Goal: Find specific page/section: Find specific page/section

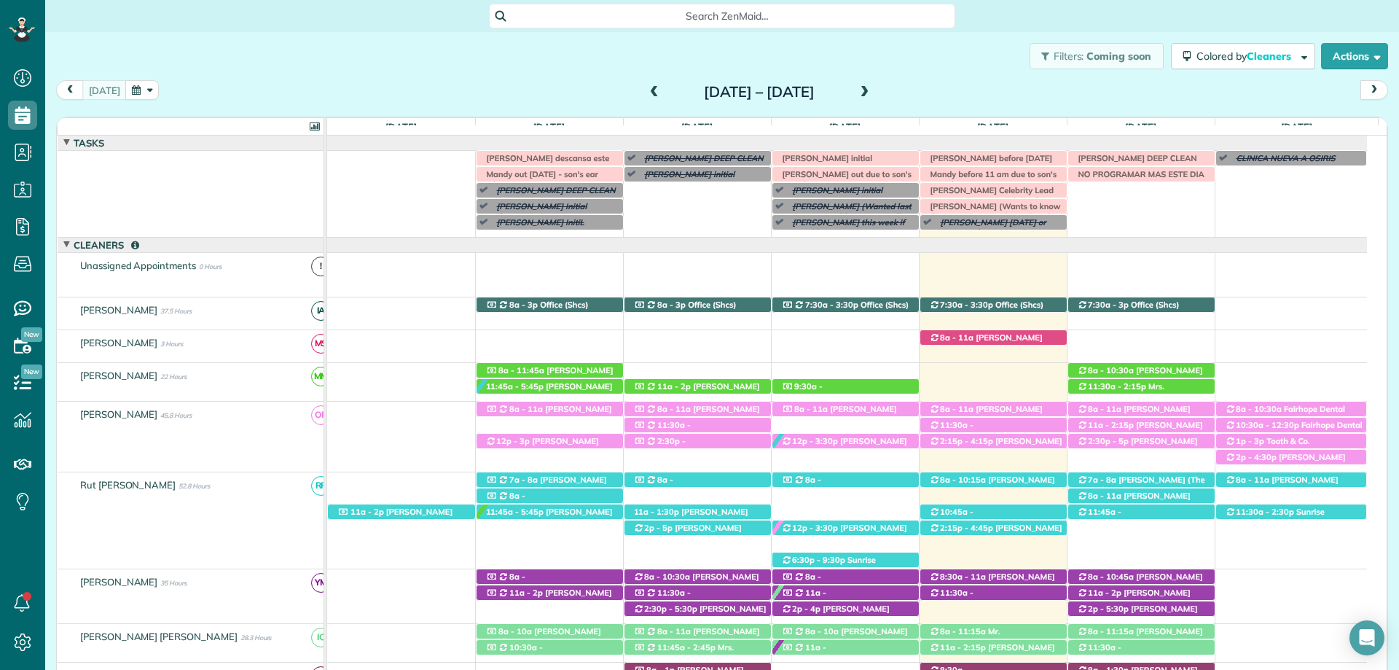
scroll to position [7, 7]
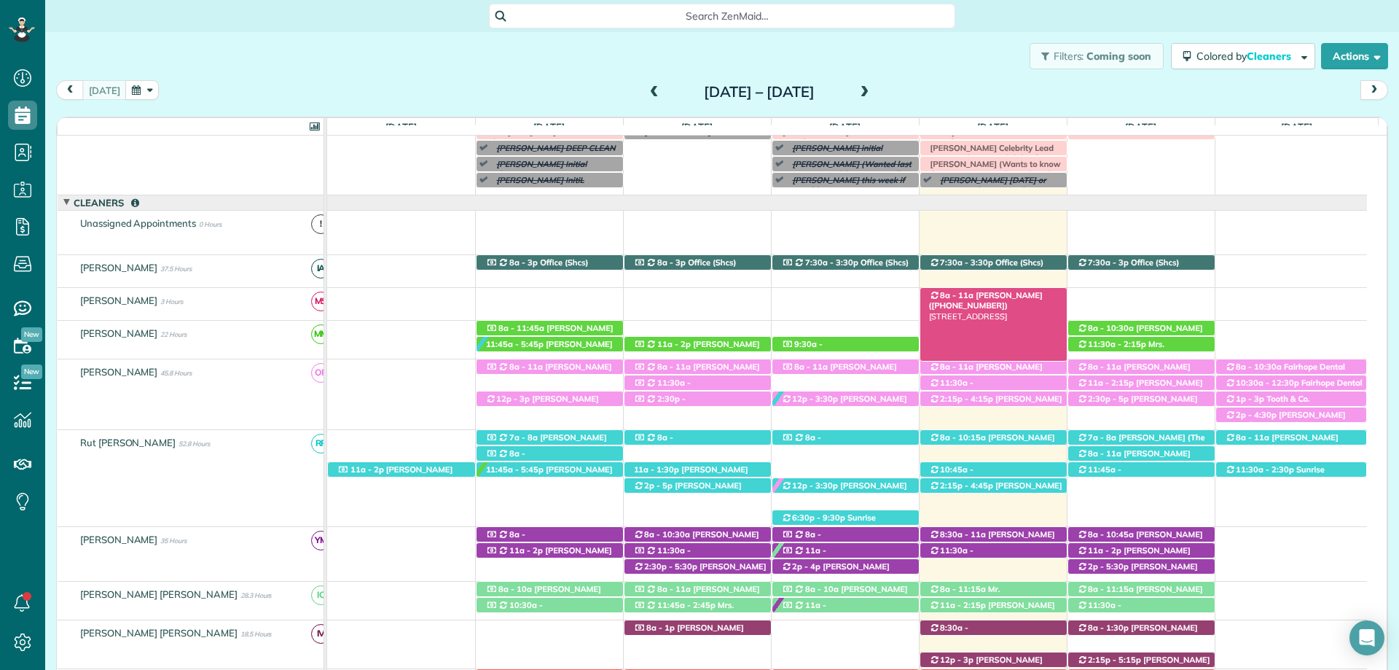
click at [1000, 298] on span "[PERSON_NAME] ([PHONE_NUMBER])" at bounding box center [986, 300] width 114 height 20
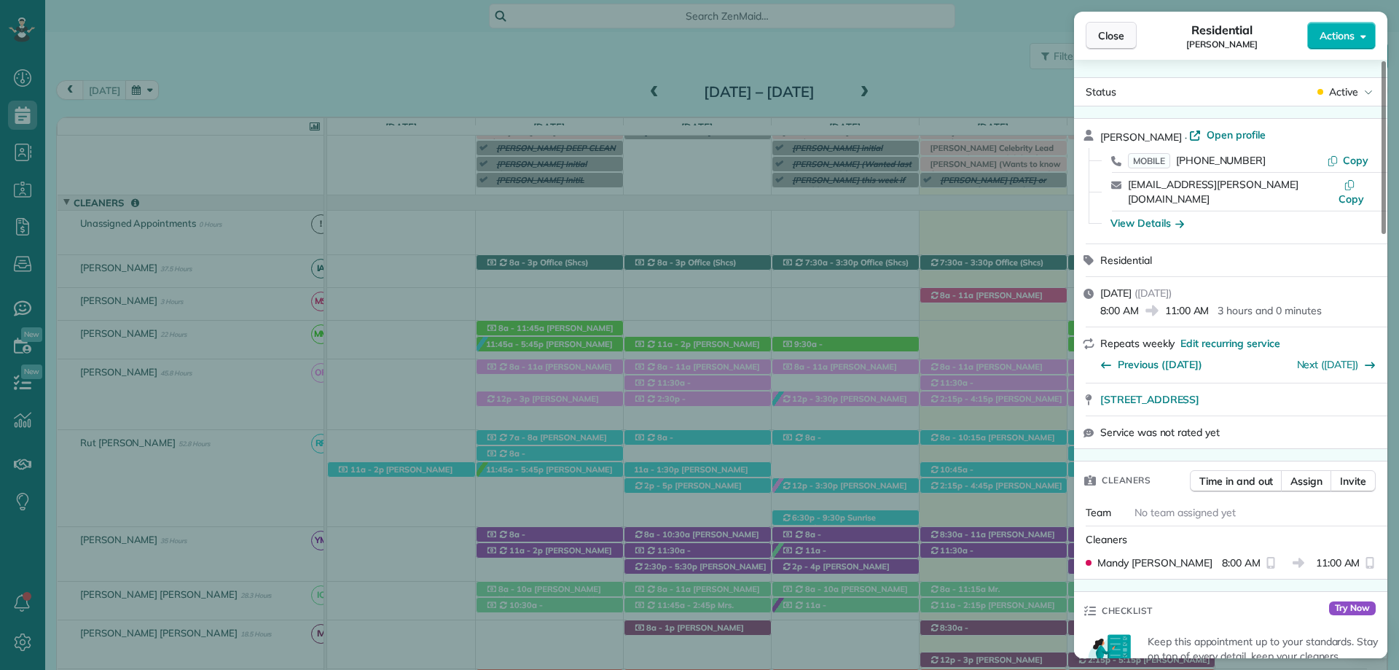
click at [1109, 35] on span "Close" at bounding box center [1111, 35] width 26 height 15
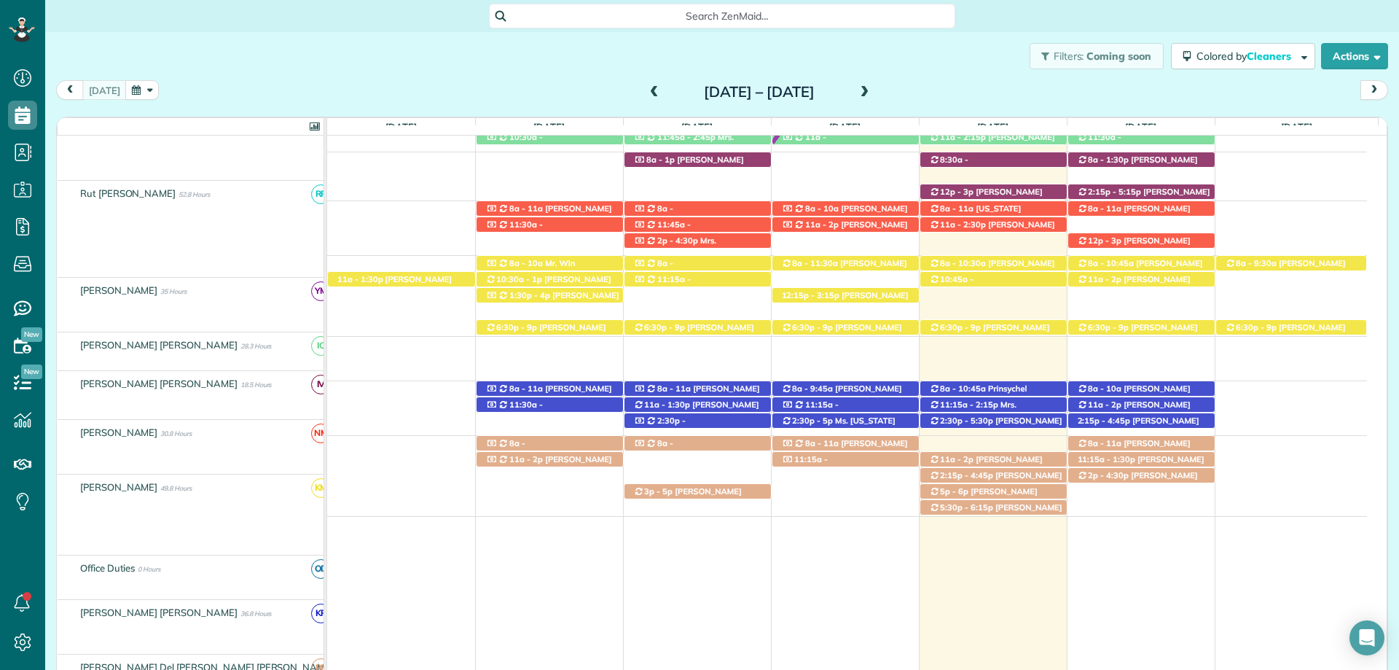
scroll to position [510, 0]
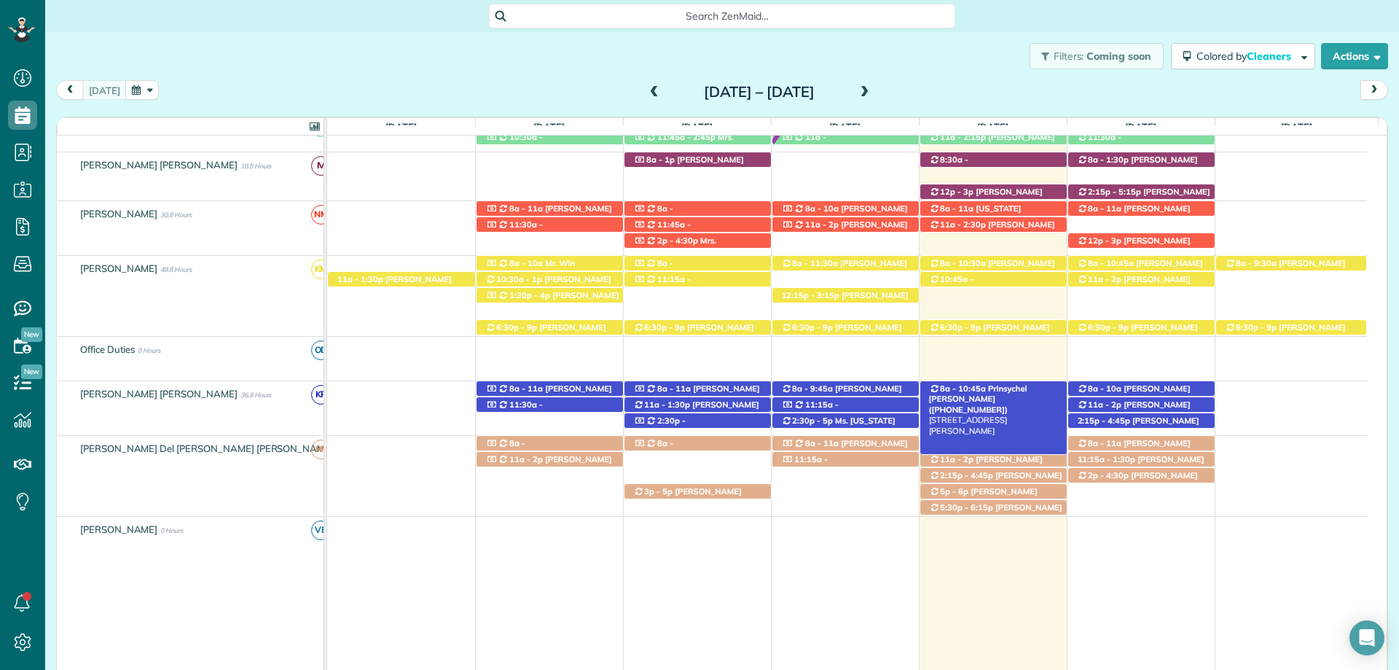
click at [995, 388] on span "Prinsychel [PERSON_NAME] ([PHONE_NUMBER])" at bounding box center [978, 398] width 98 height 31
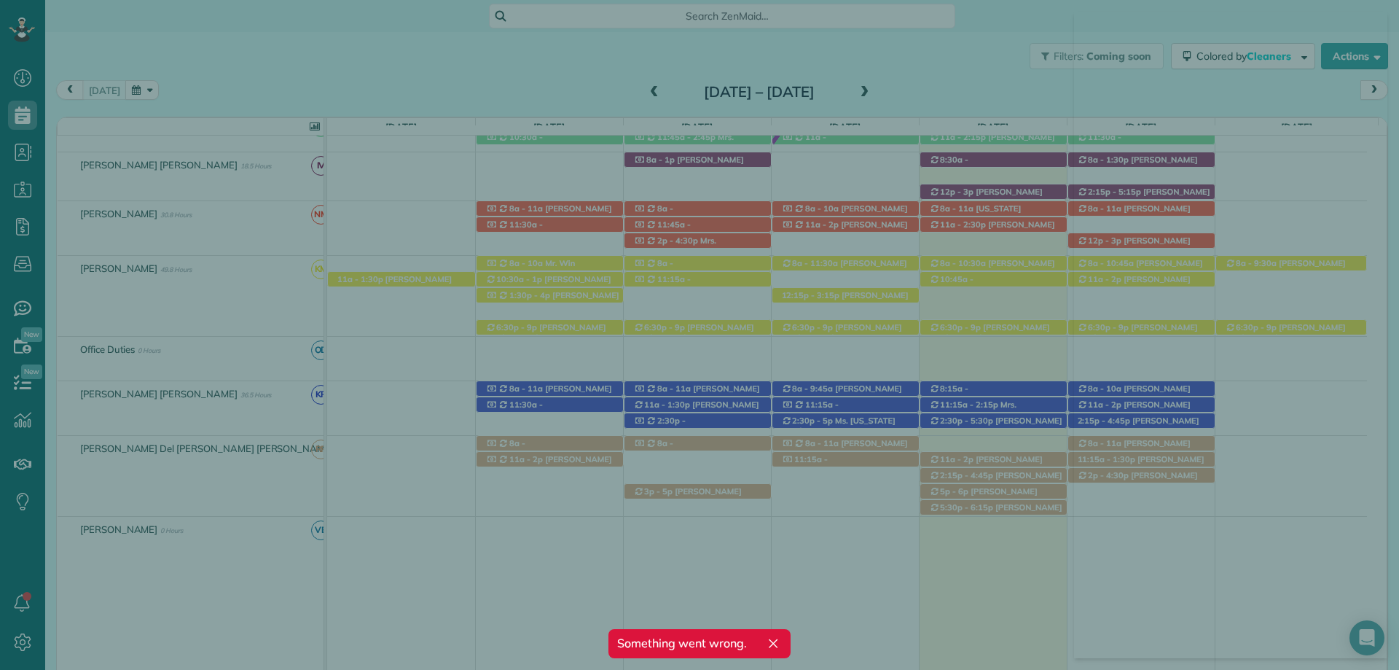
drag, startPoint x: 593, startPoint y: 232, endPoint x: 601, endPoint y: 225, distance: 9.8
click at [653, 170] on div at bounding box center [699, 335] width 1399 height 670
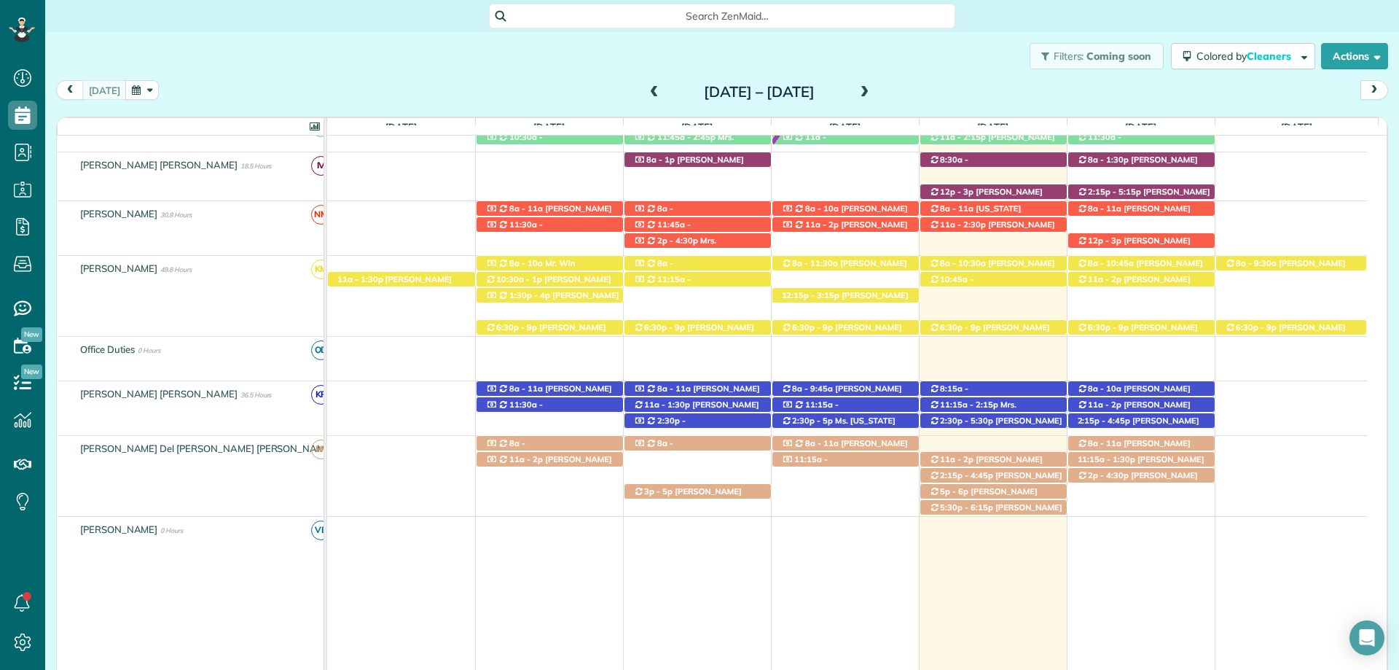
click at [580, 26] on div "Search ZenMaid…" at bounding box center [722, 16] width 466 height 25
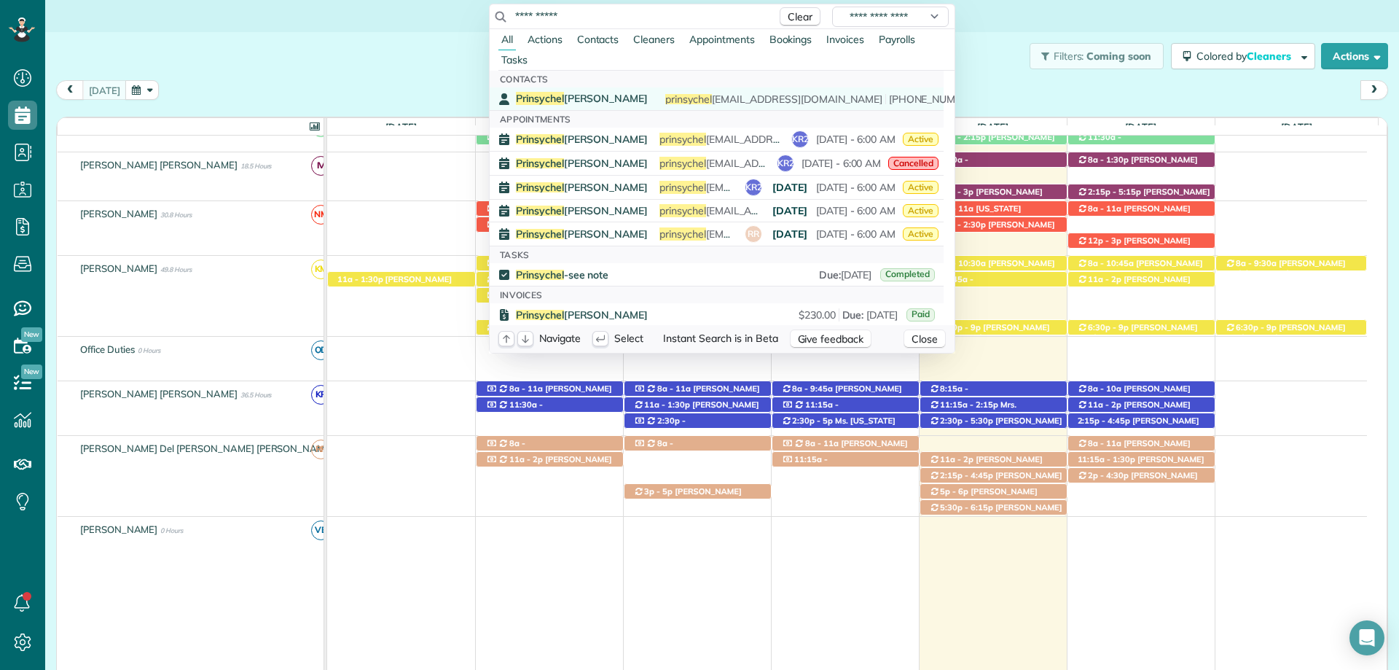
type input "**********"
click at [645, 95] on div "Prinsychel [PERSON_NAME] prinsychel [EMAIL_ADDRESS][DOMAIN_NAME] [PHONE_NUMBER]" at bounding box center [727, 99] width 423 height 14
